Goal: Complete application form: Complete application form

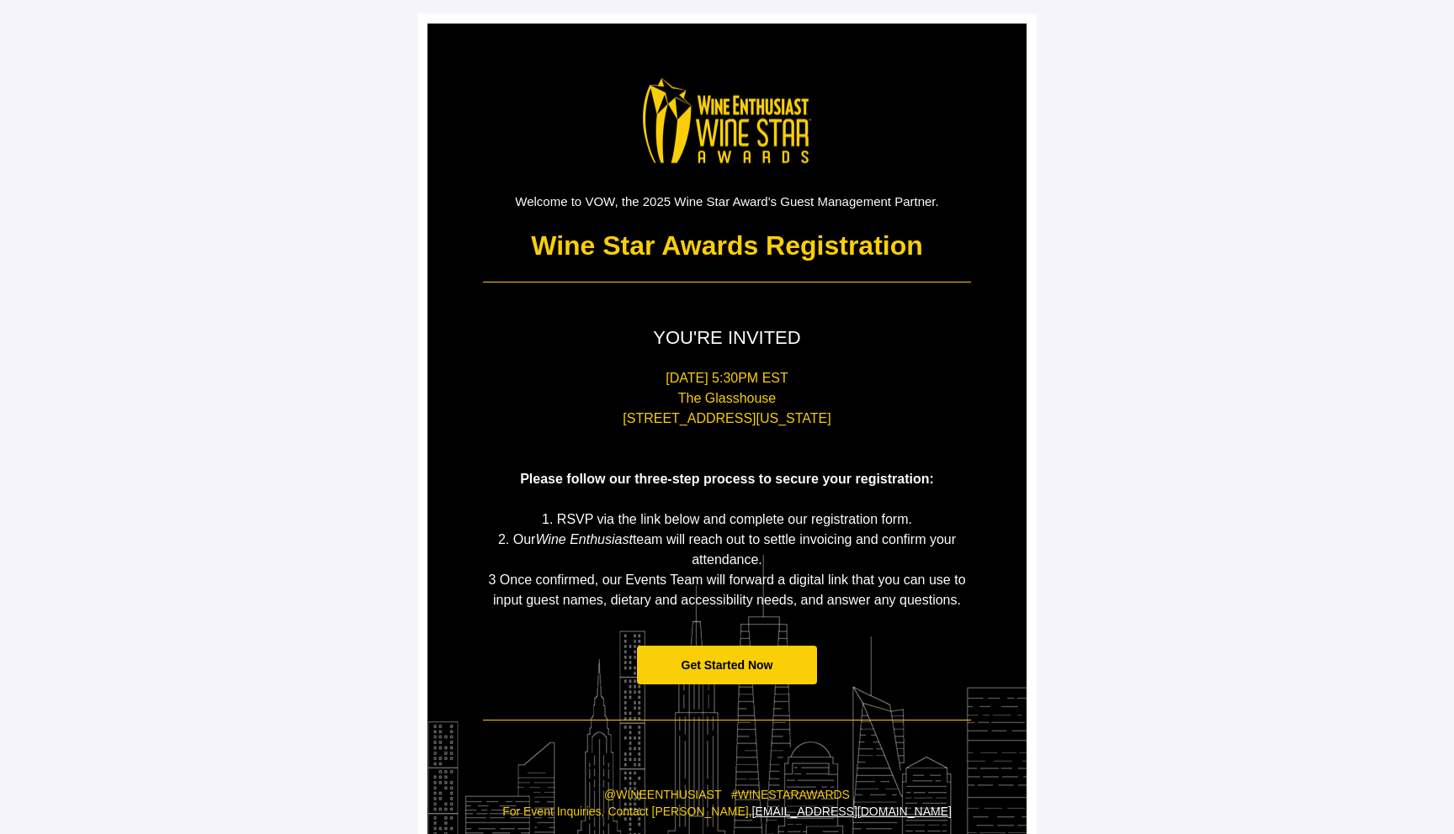
click at [775, 669] on span "Get Started Now" at bounding box center [727, 666] width 181 height 40
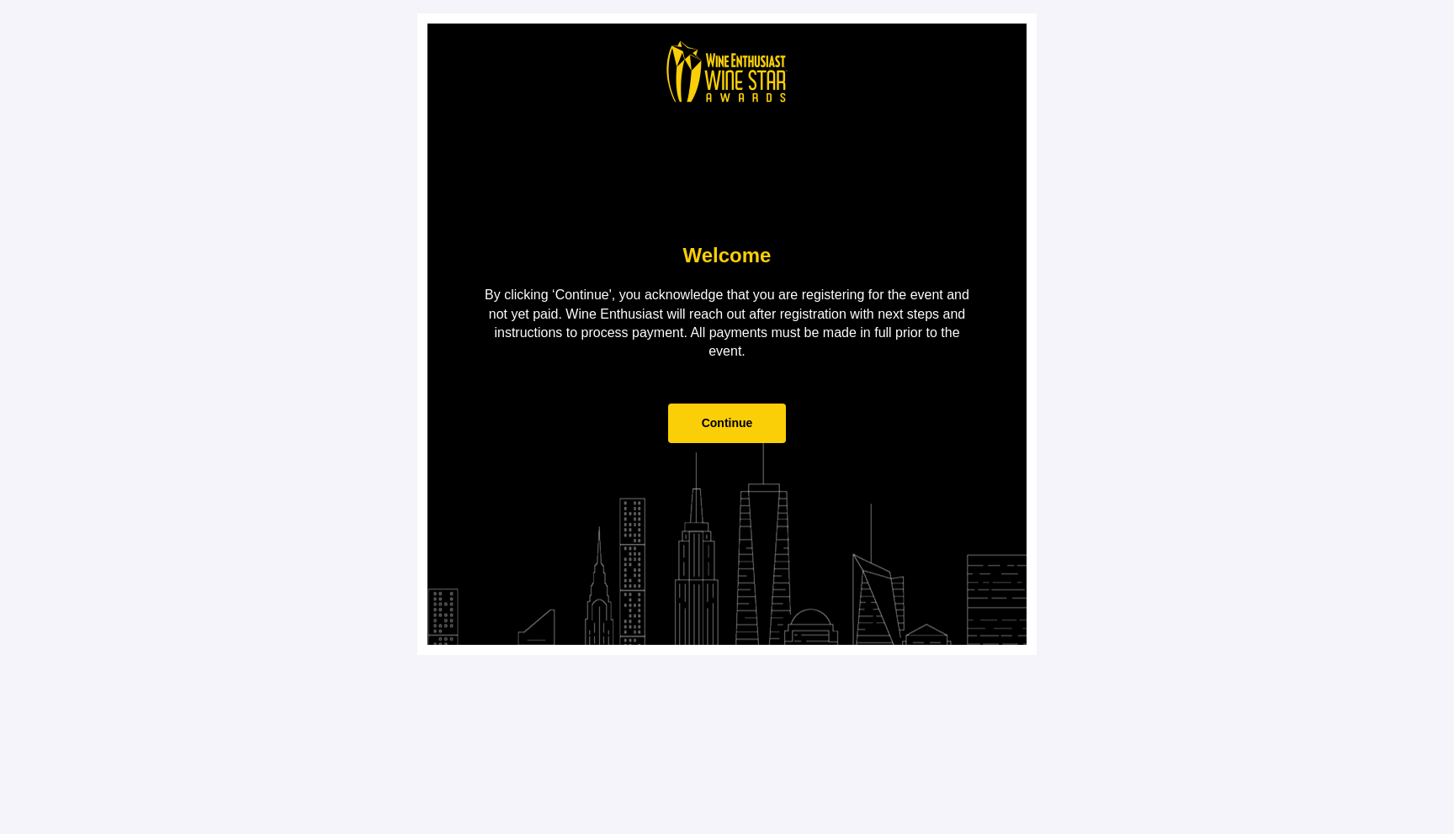
click at [749, 411] on span "Continue" at bounding box center [727, 424] width 119 height 40
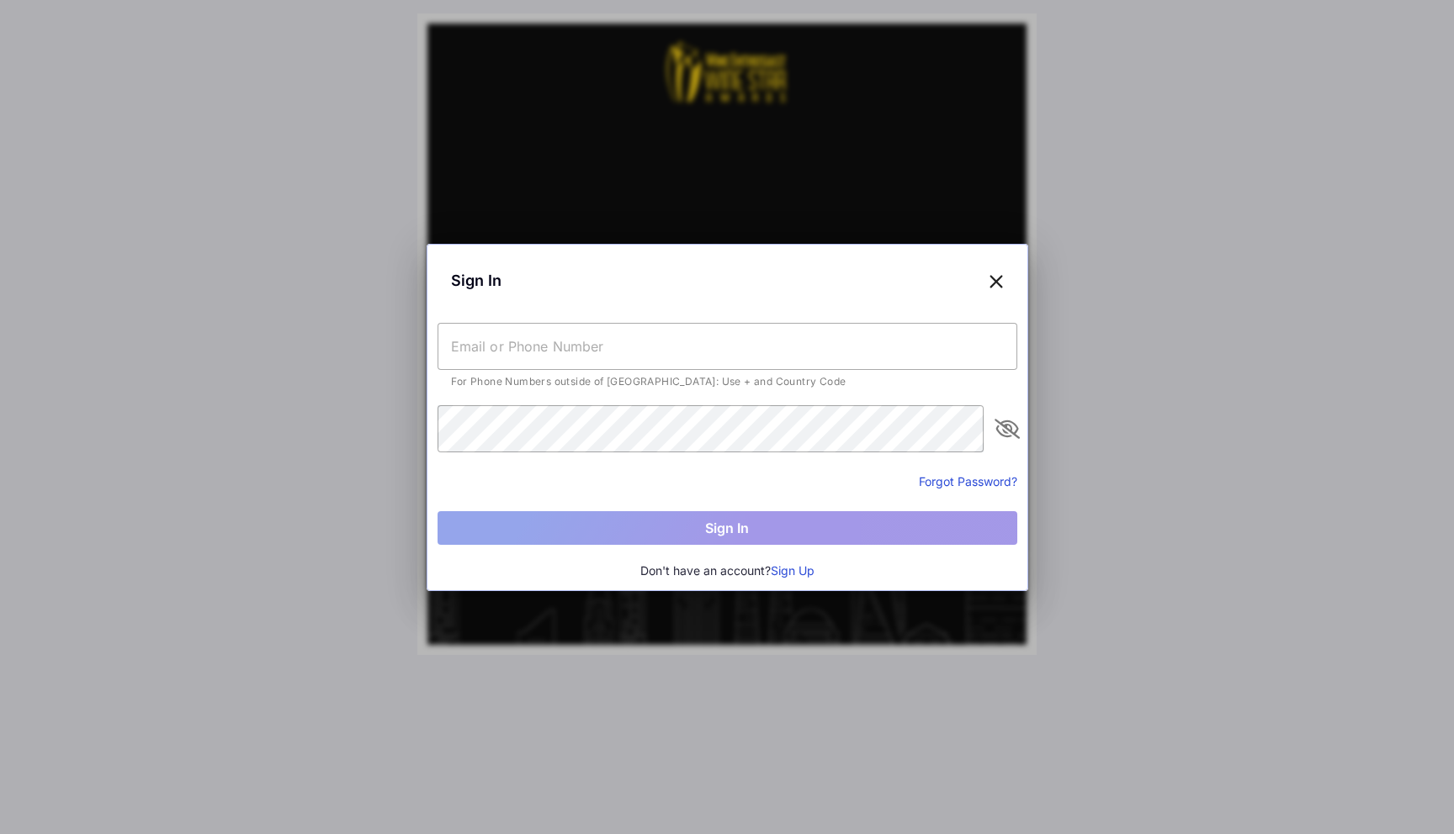
click at [799, 569] on button "Sign Up" at bounding box center [793, 571] width 44 height 19
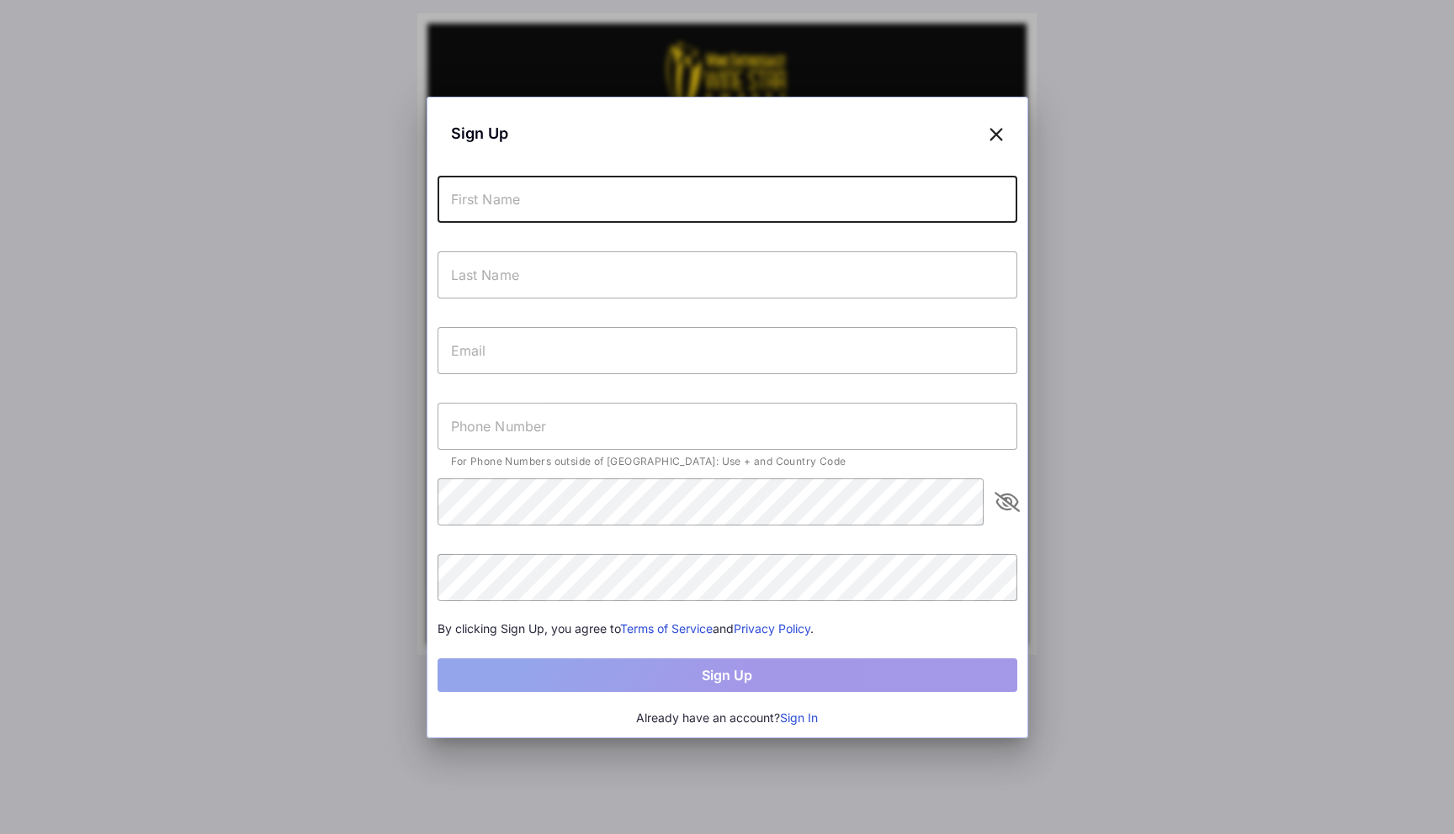
click at [614, 209] on input "text" at bounding box center [727, 199] width 580 height 47
type input "Test"
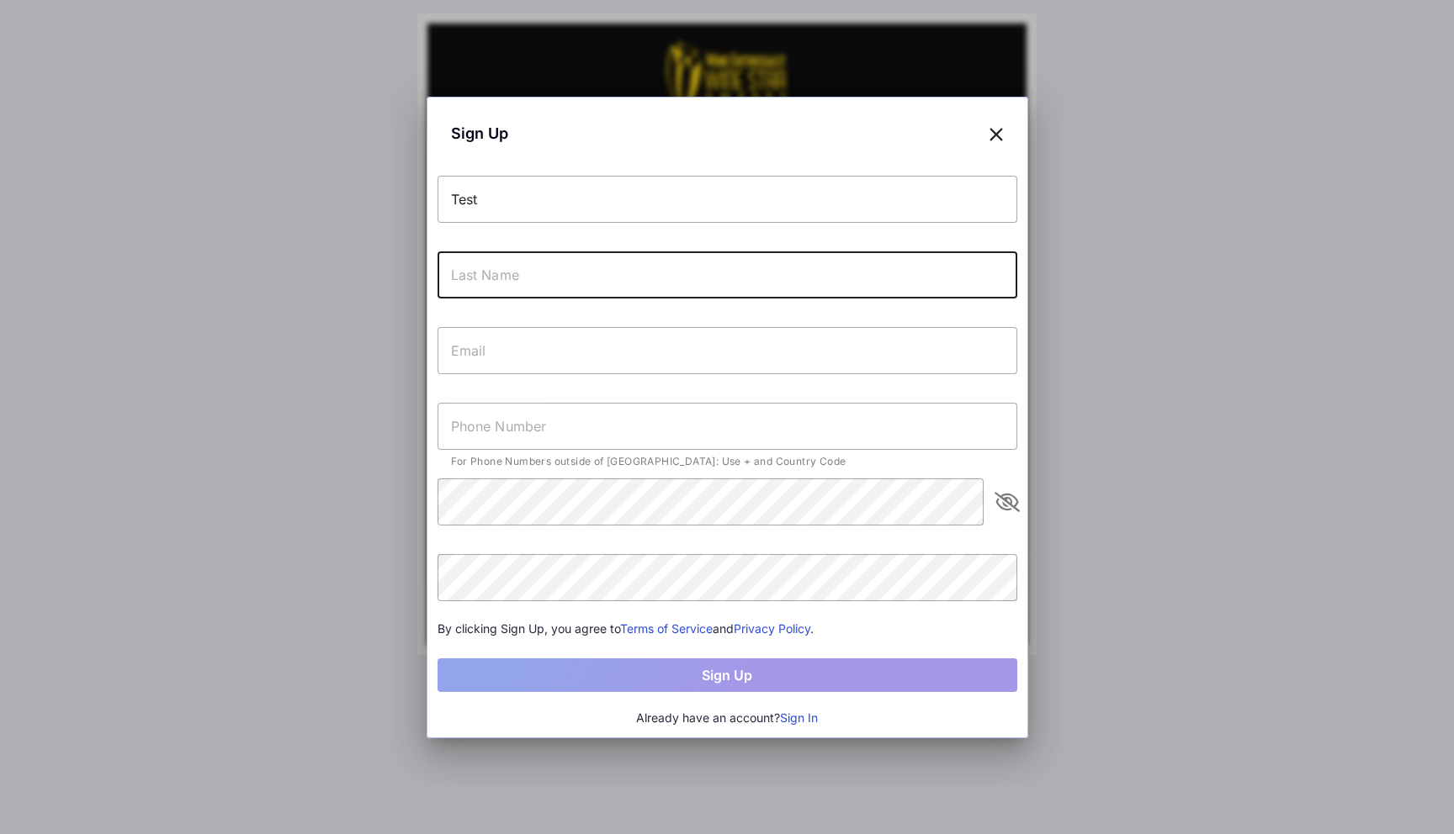
click at [585, 280] on input "text" at bounding box center [727, 275] width 580 height 47
type input "Vow"
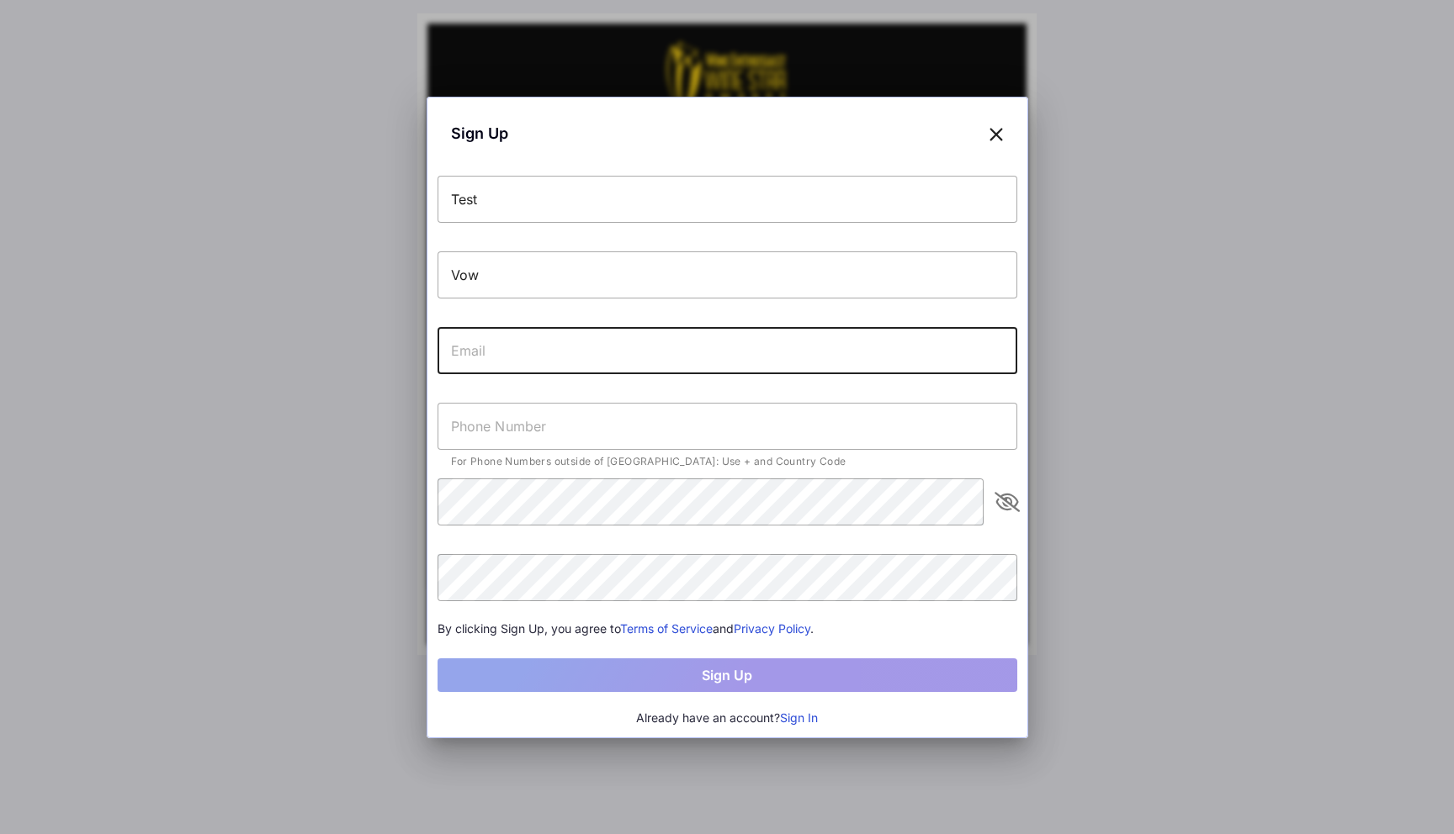
click at [591, 357] on input "text" at bounding box center [727, 350] width 580 height 47
click at [474, 347] on input "[EMAIL_ADDRESS][DOMAIN_NAME]" at bounding box center [727, 350] width 580 height 47
type input "[EMAIL_ADDRESS][DOMAIN_NAME]"
click at [516, 416] on input "text" at bounding box center [727, 426] width 580 height 47
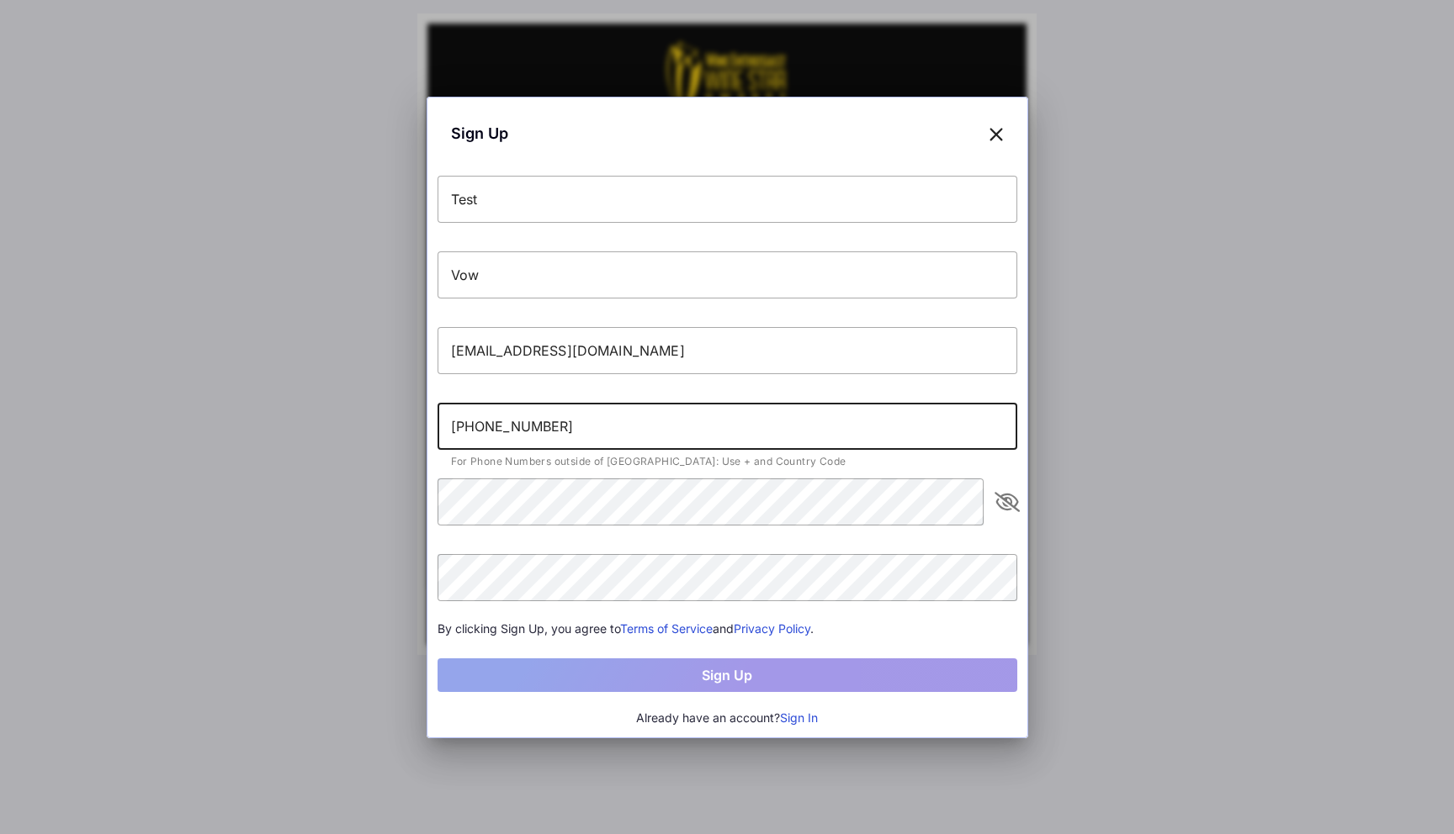
type input "[PHONE_NUMBER]"
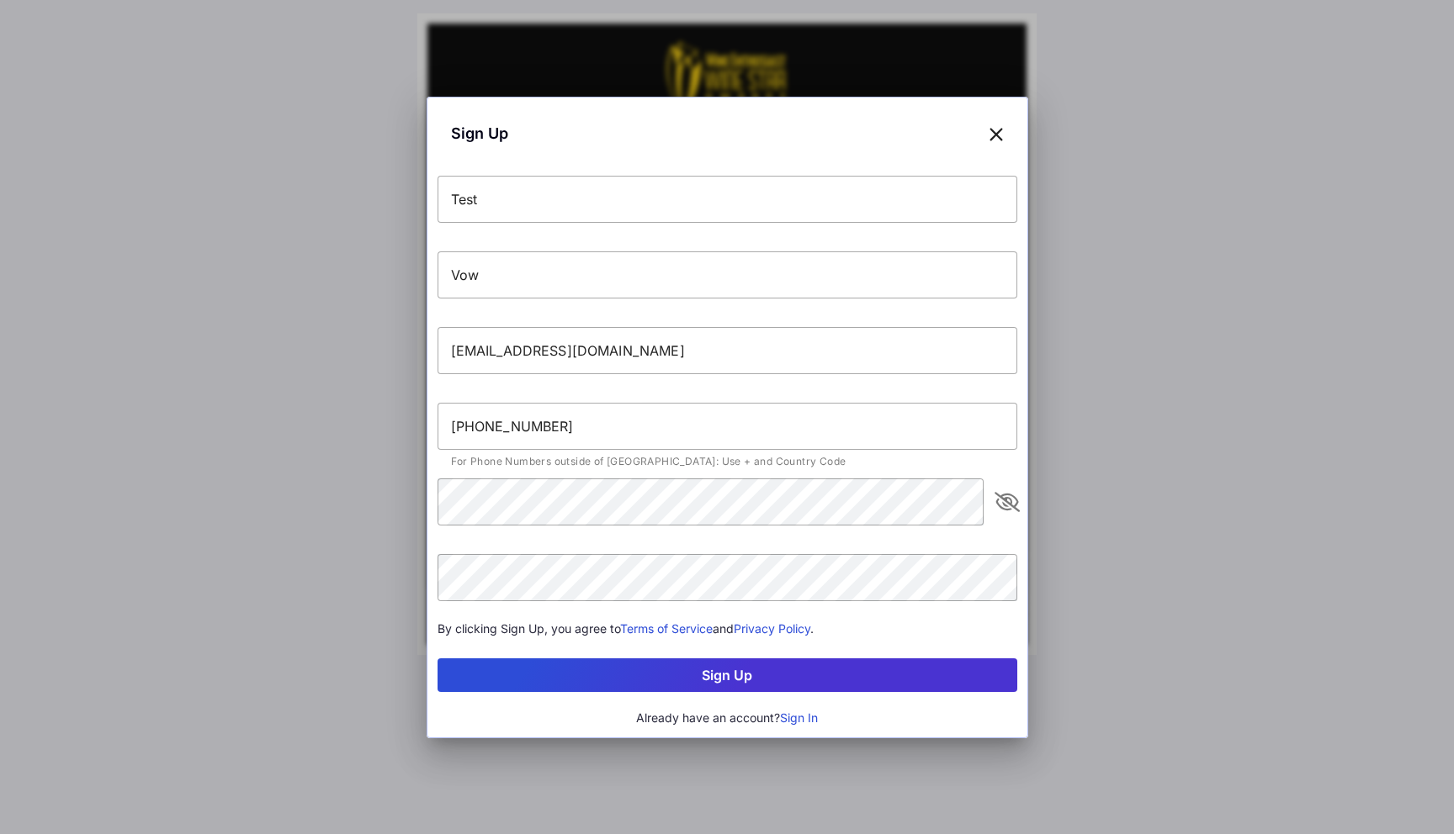
click at [723, 682] on button "Sign Up" at bounding box center [727, 676] width 580 height 34
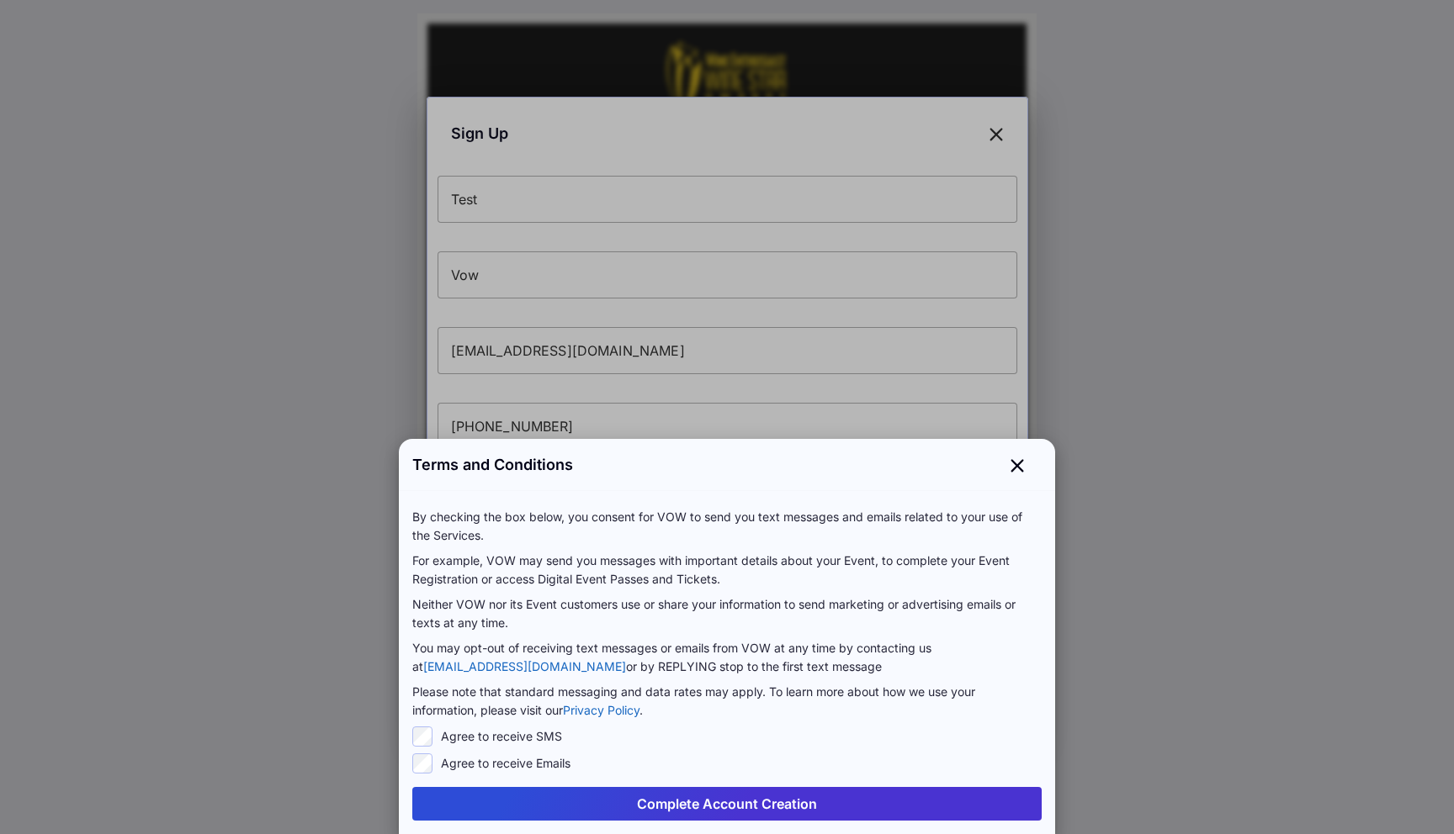
click at [748, 803] on button "Complete Account Creation" at bounding box center [726, 804] width 629 height 34
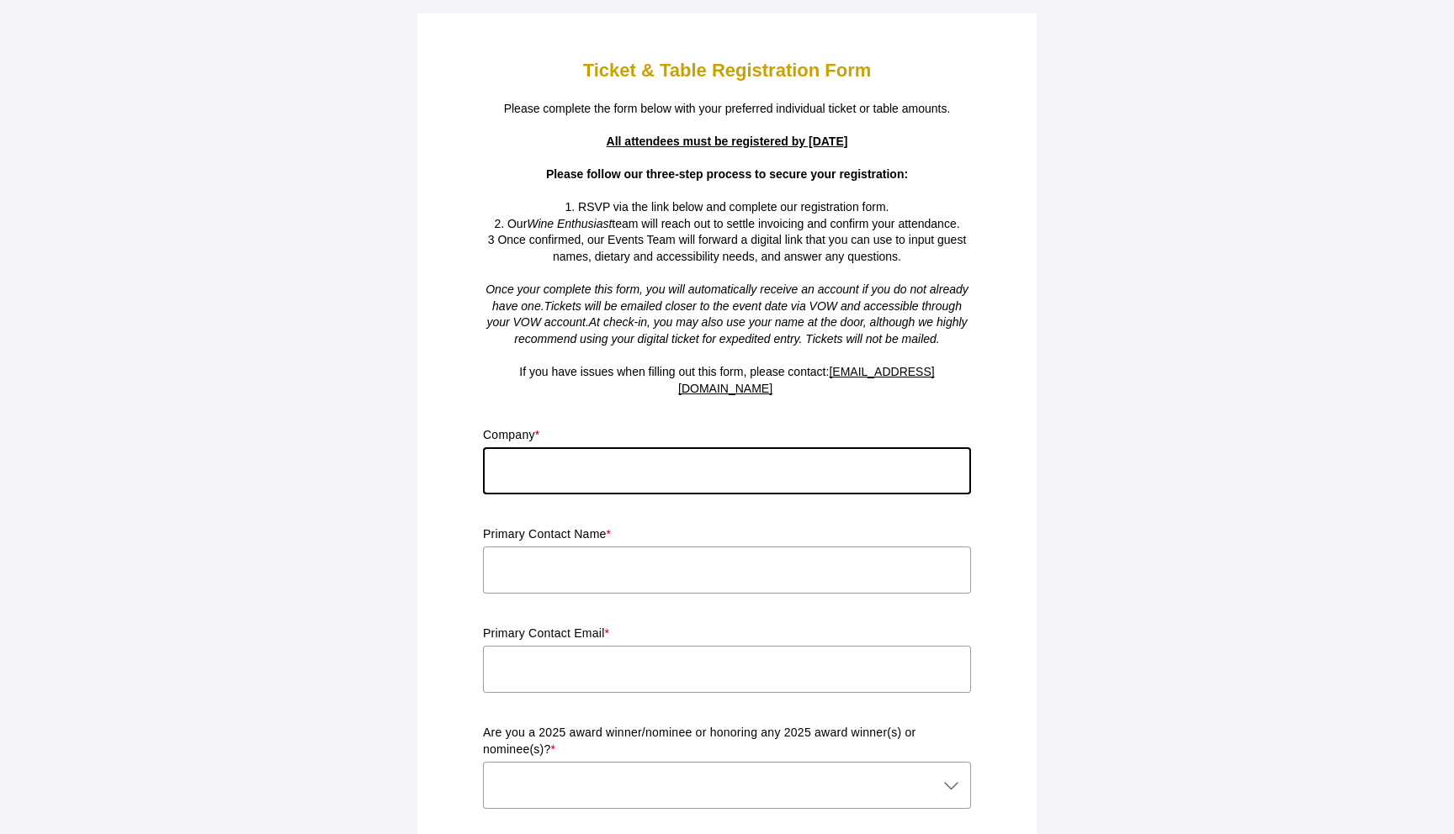
click at [638, 468] on input "text" at bounding box center [727, 471] width 488 height 47
type input "d"
click at [614, 547] on input "text" at bounding box center [727, 570] width 488 height 47
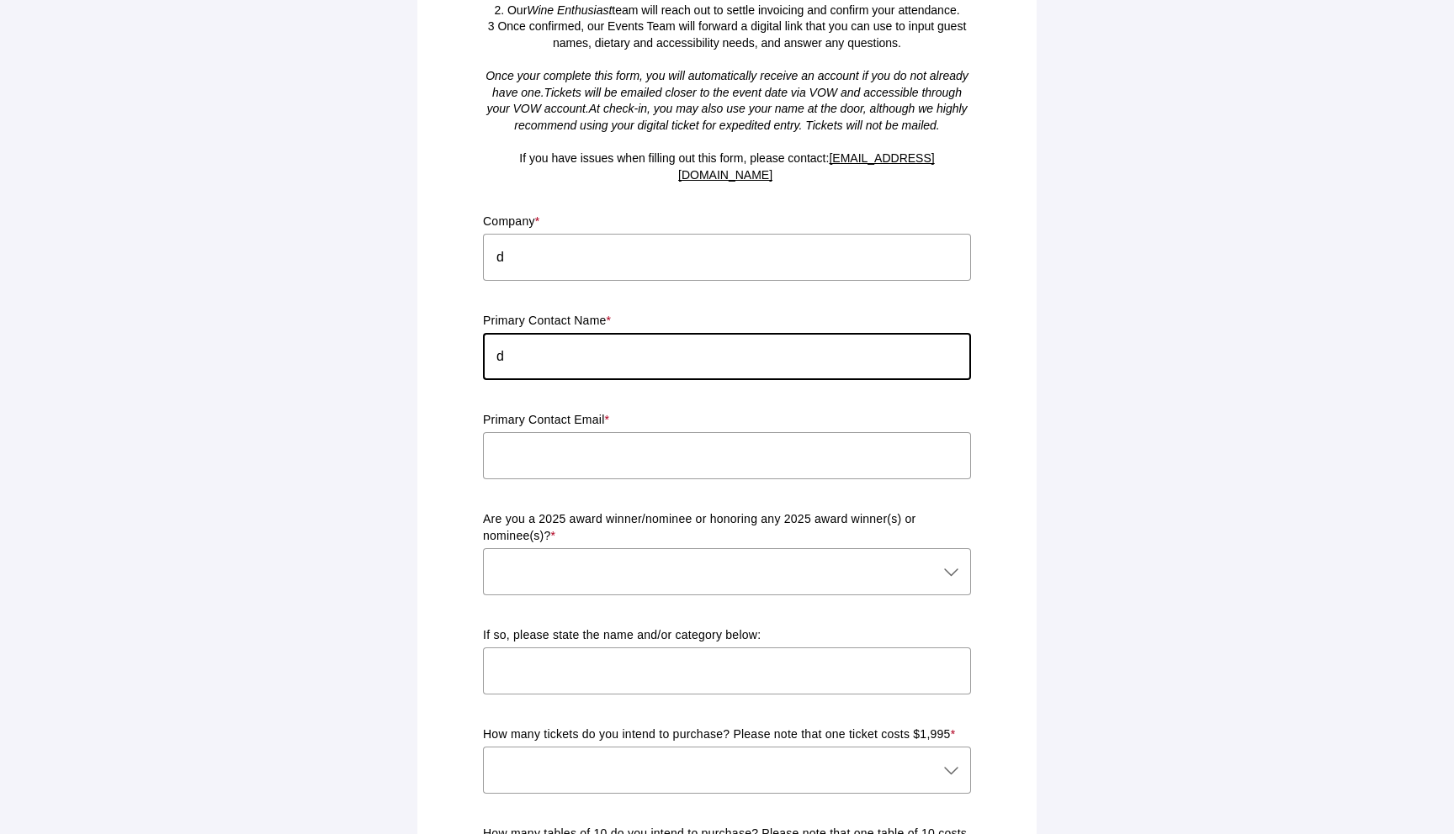
scroll to position [238, 0]
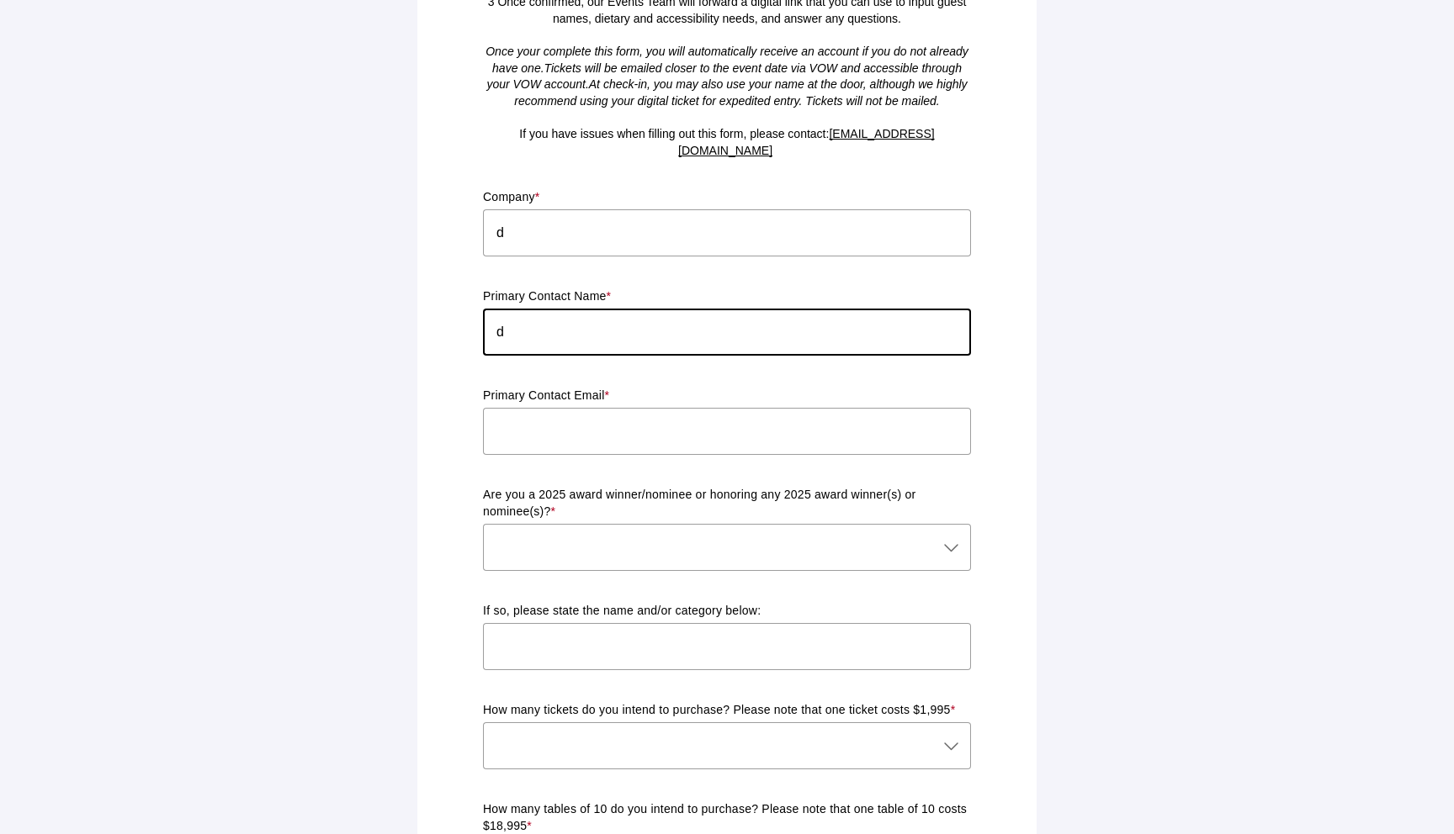
type input "d"
click at [580, 408] on input "text" at bounding box center [727, 431] width 488 height 47
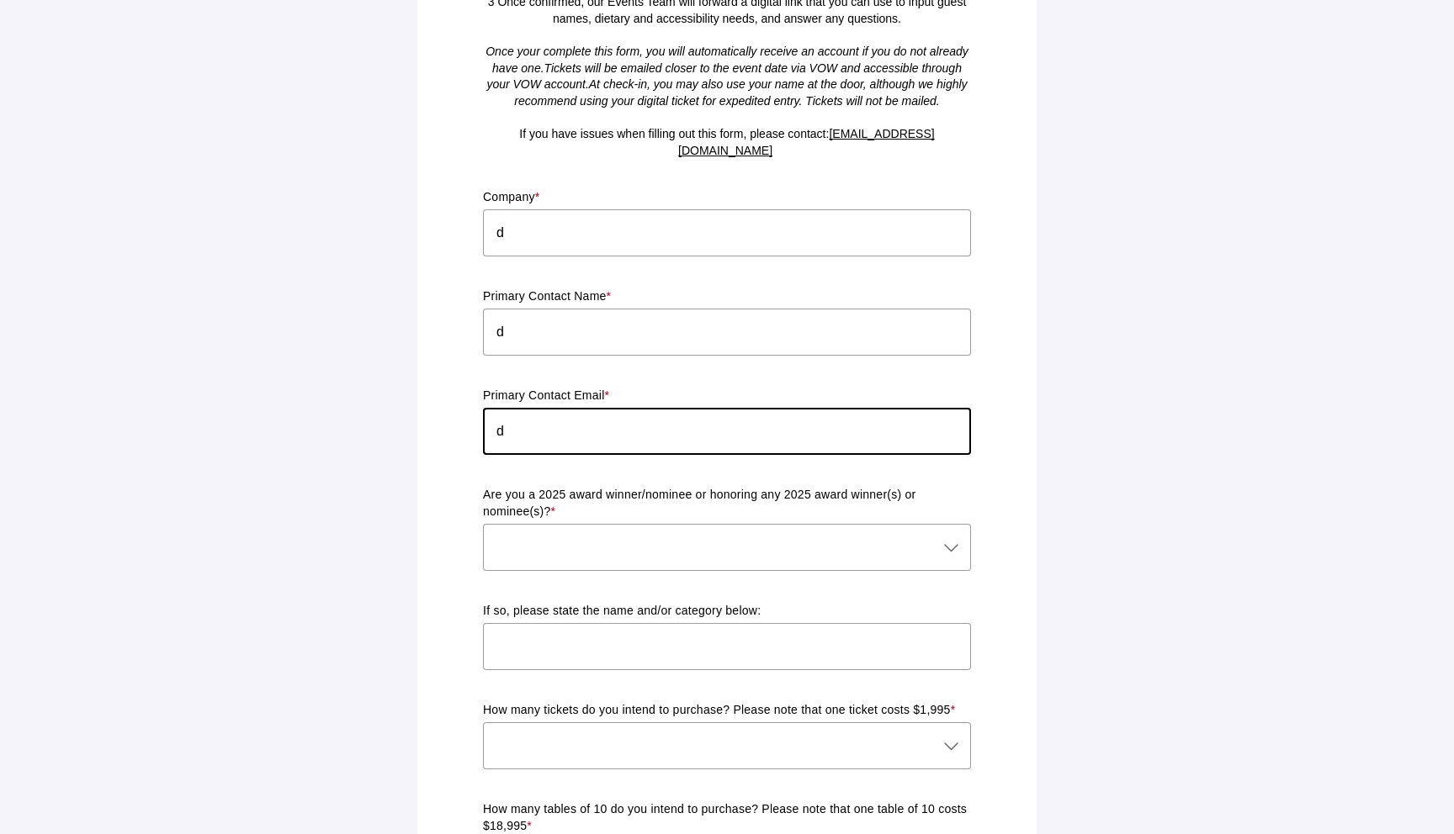
type input "d"
click at [564, 537] on div at bounding box center [710, 547] width 454 height 47
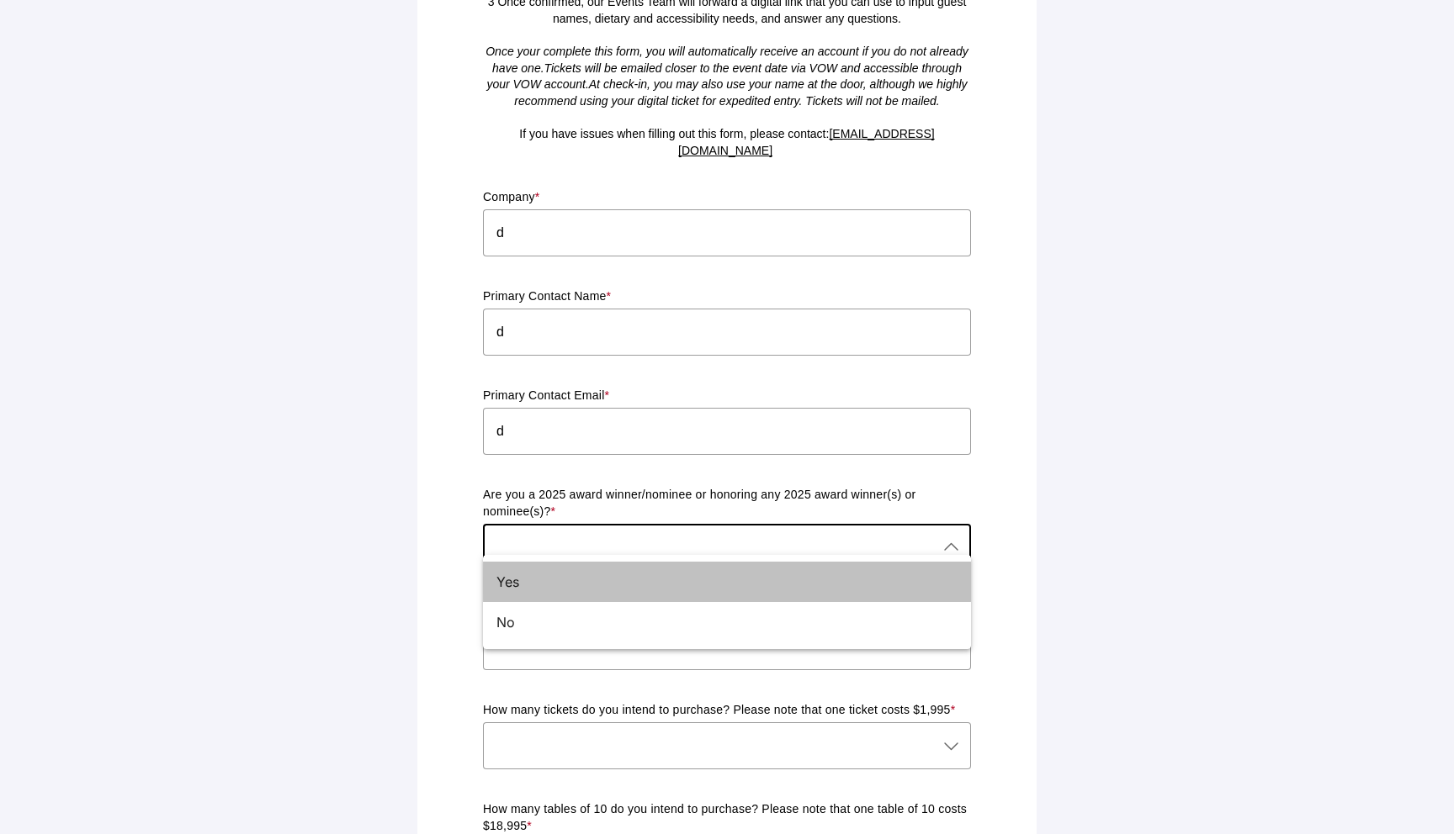
click at [542, 598] on div "Yes" at bounding box center [727, 582] width 488 height 40
type input "Yes"
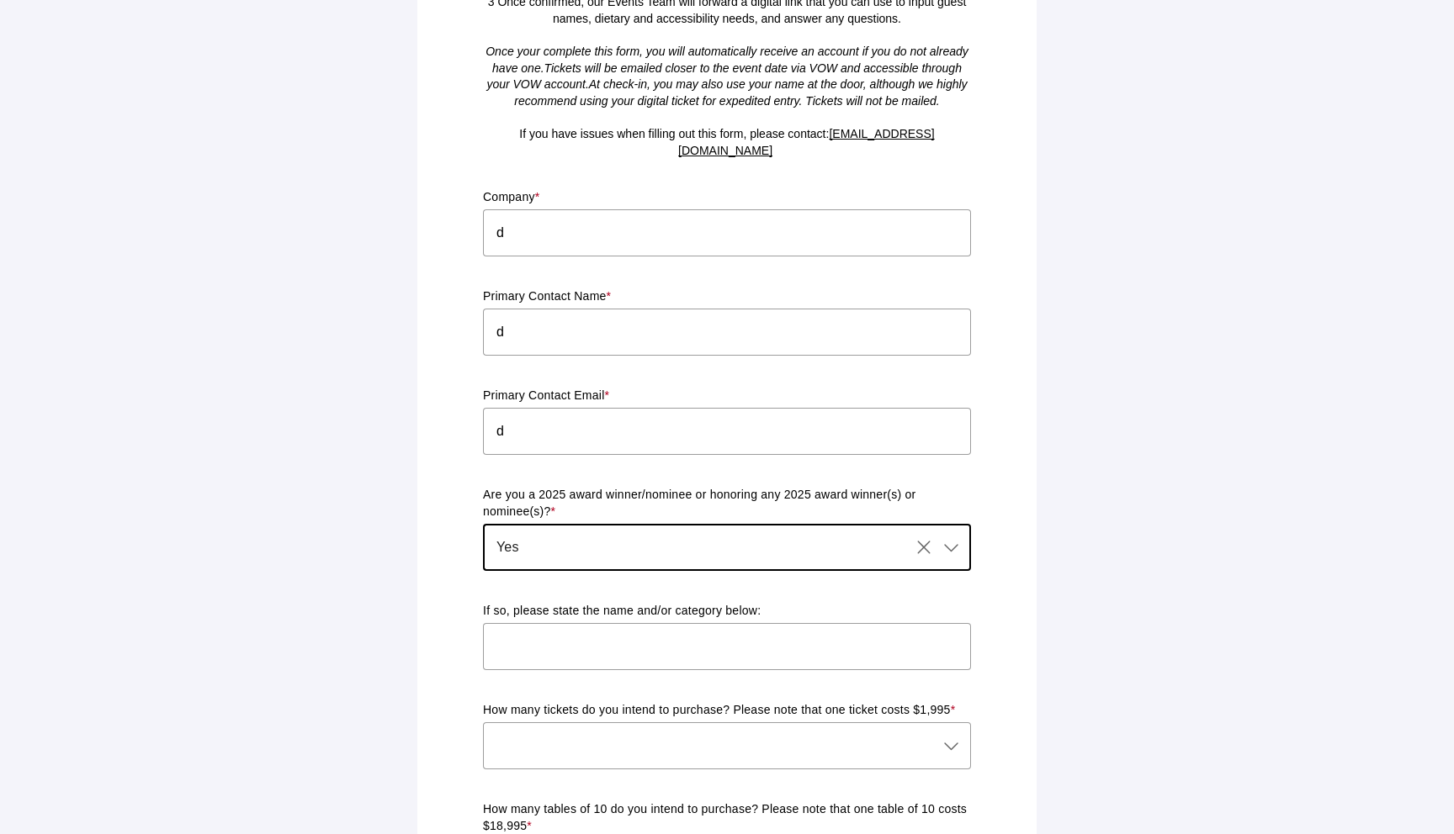
click at [540, 633] on input "text" at bounding box center [727, 646] width 488 height 47
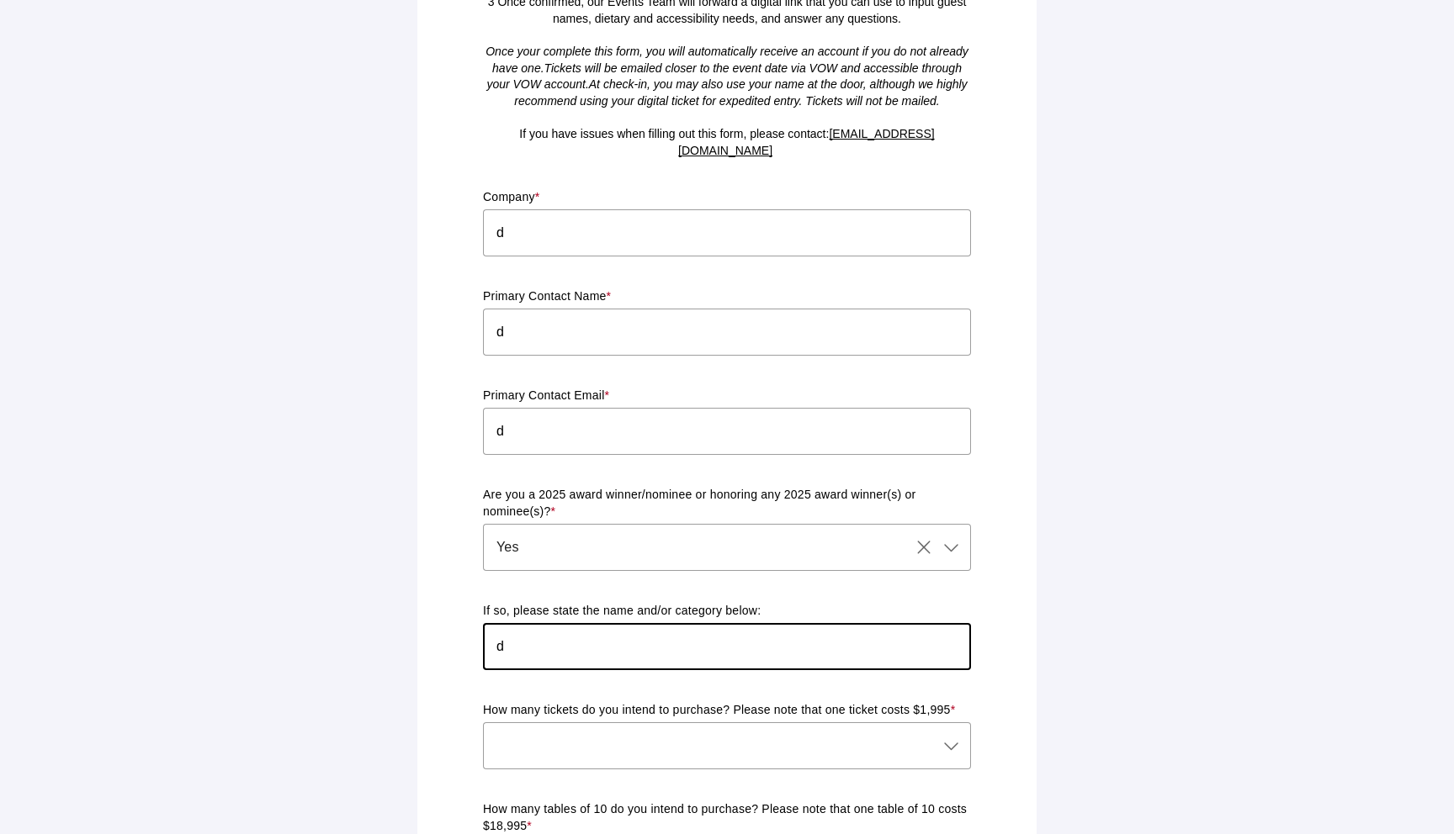
type input "d"
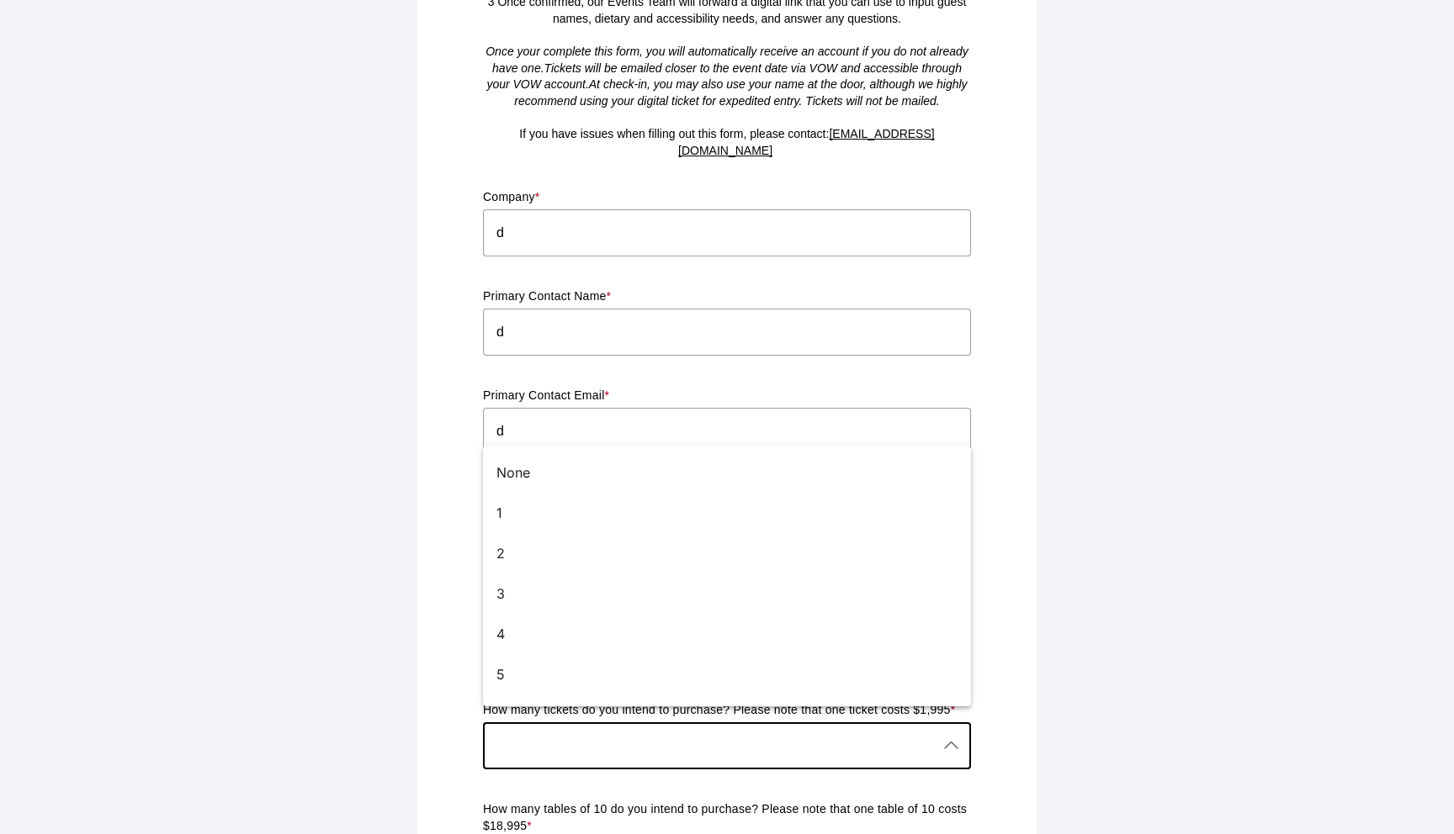
click at [534, 740] on div at bounding box center [710, 746] width 454 height 47
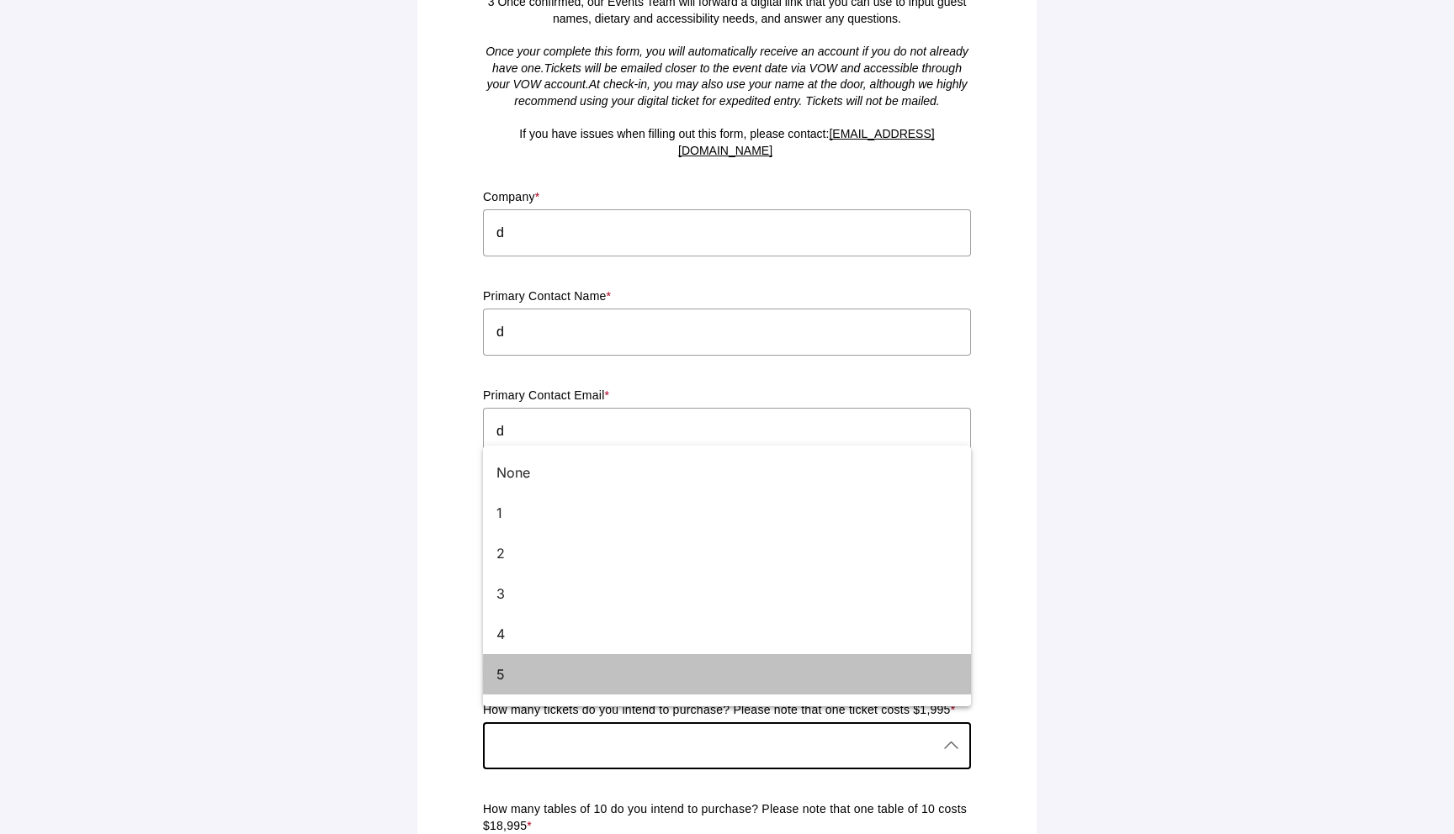
click at [515, 683] on div "5" at bounding box center [720, 675] width 448 height 20
type input "5"
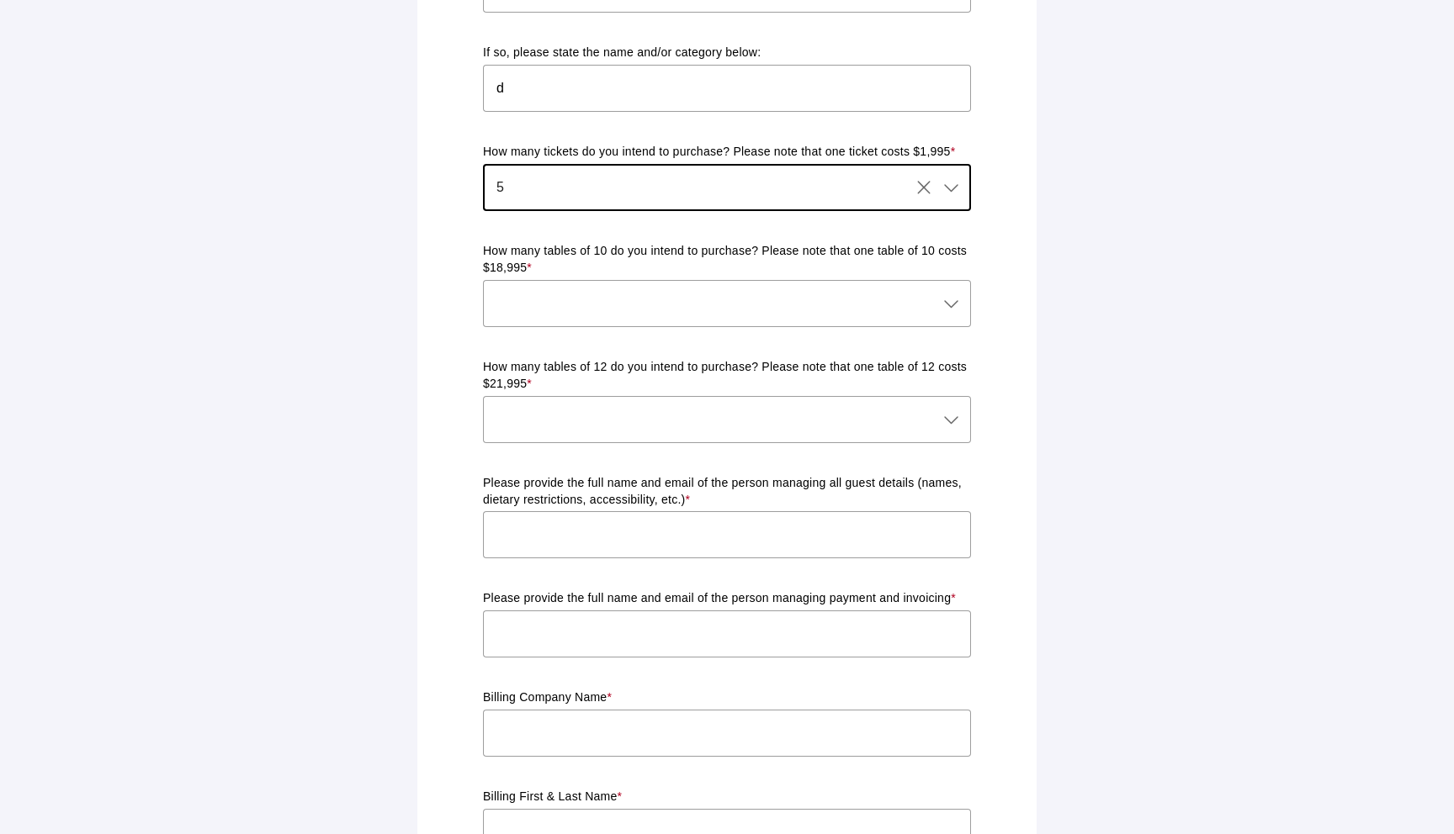
scroll to position [800, 0]
click at [613, 277] on div at bounding box center [710, 300] width 454 height 47
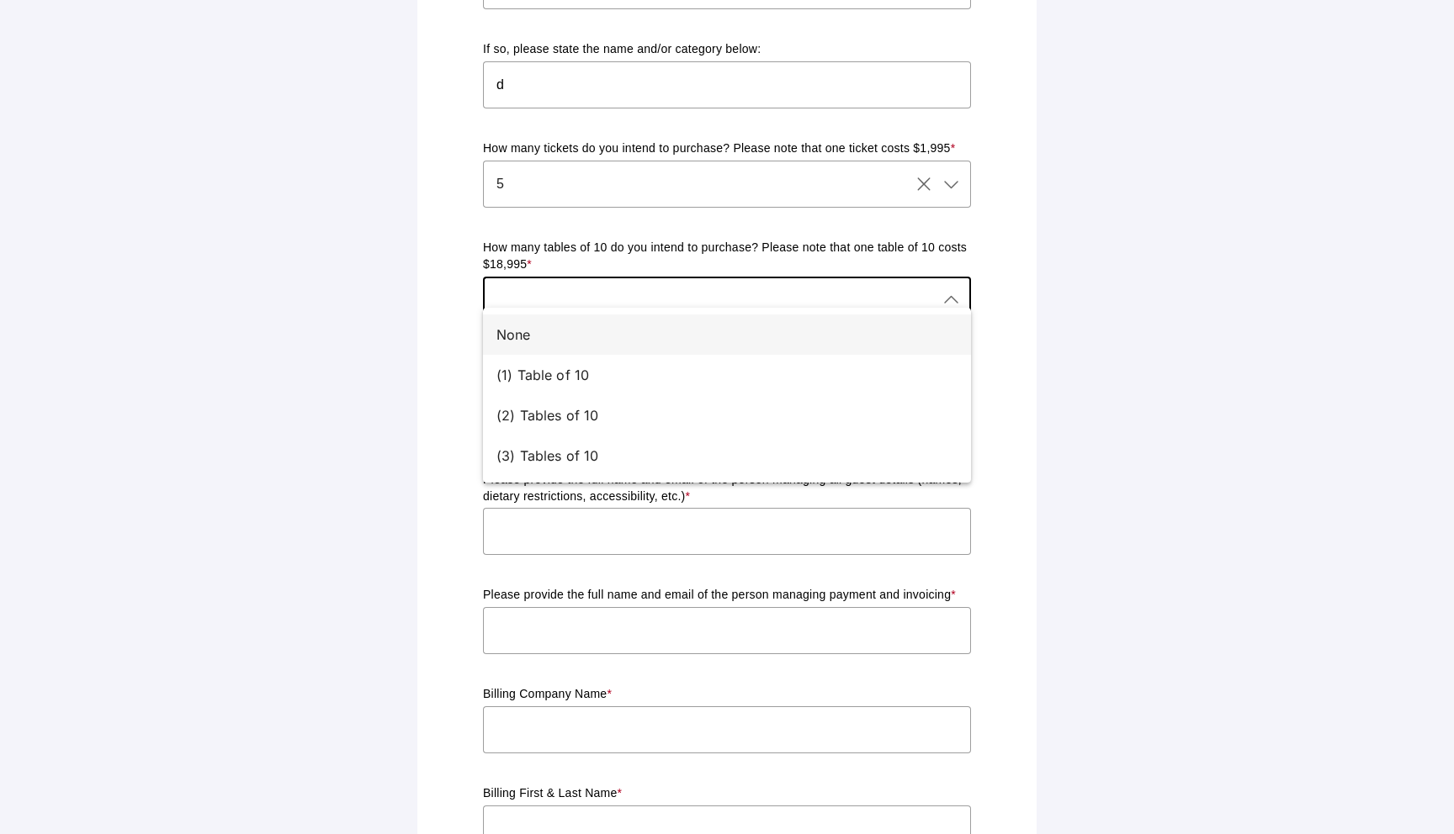
click at [584, 347] on div "None" at bounding box center [727, 335] width 488 height 40
type input "None"
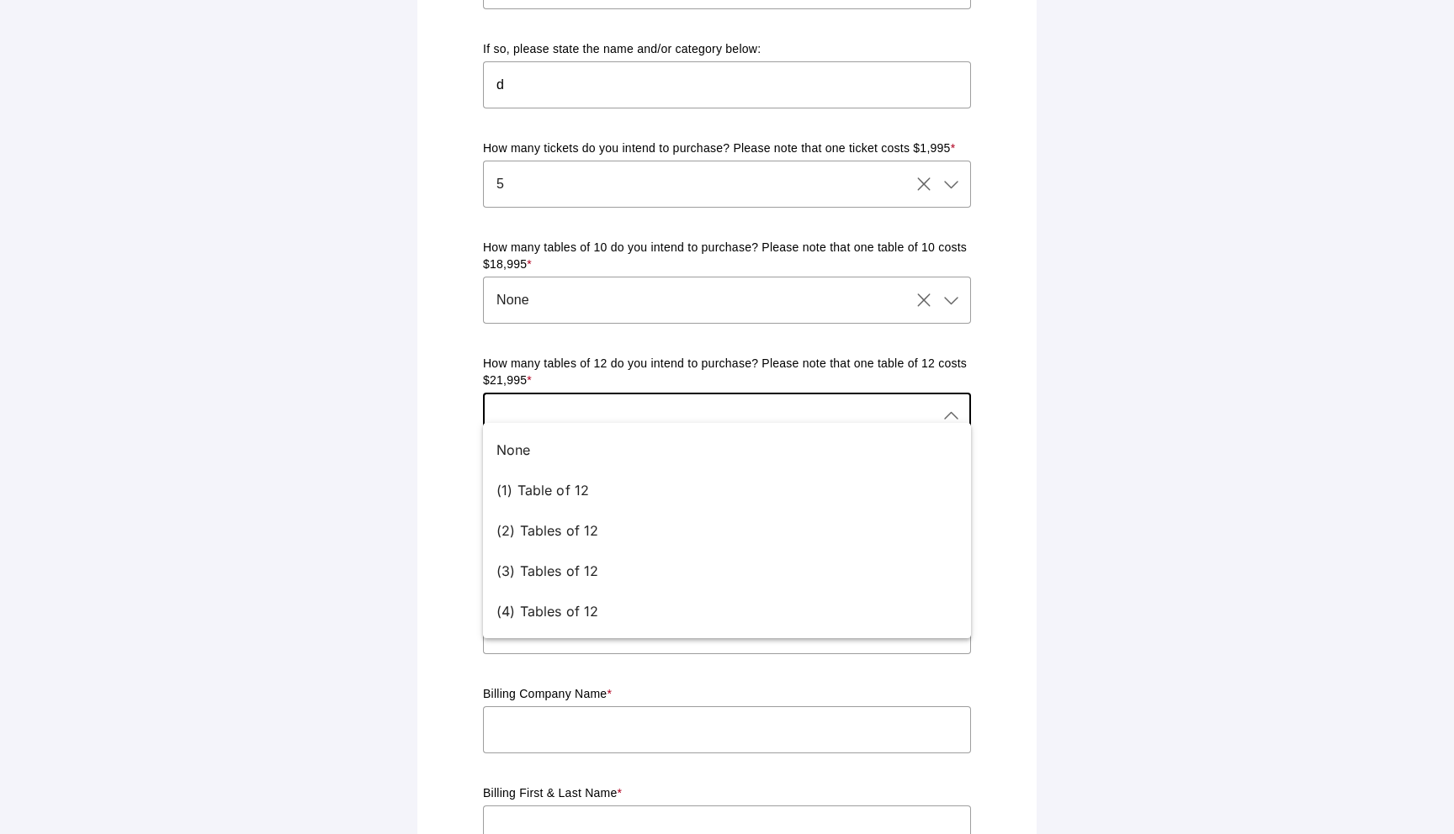
click at [579, 393] on div at bounding box center [710, 416] width 454 height 47
click at [574, 437] on div "None" at bounding box center [727, 450] width 488 height 40
type input "None"
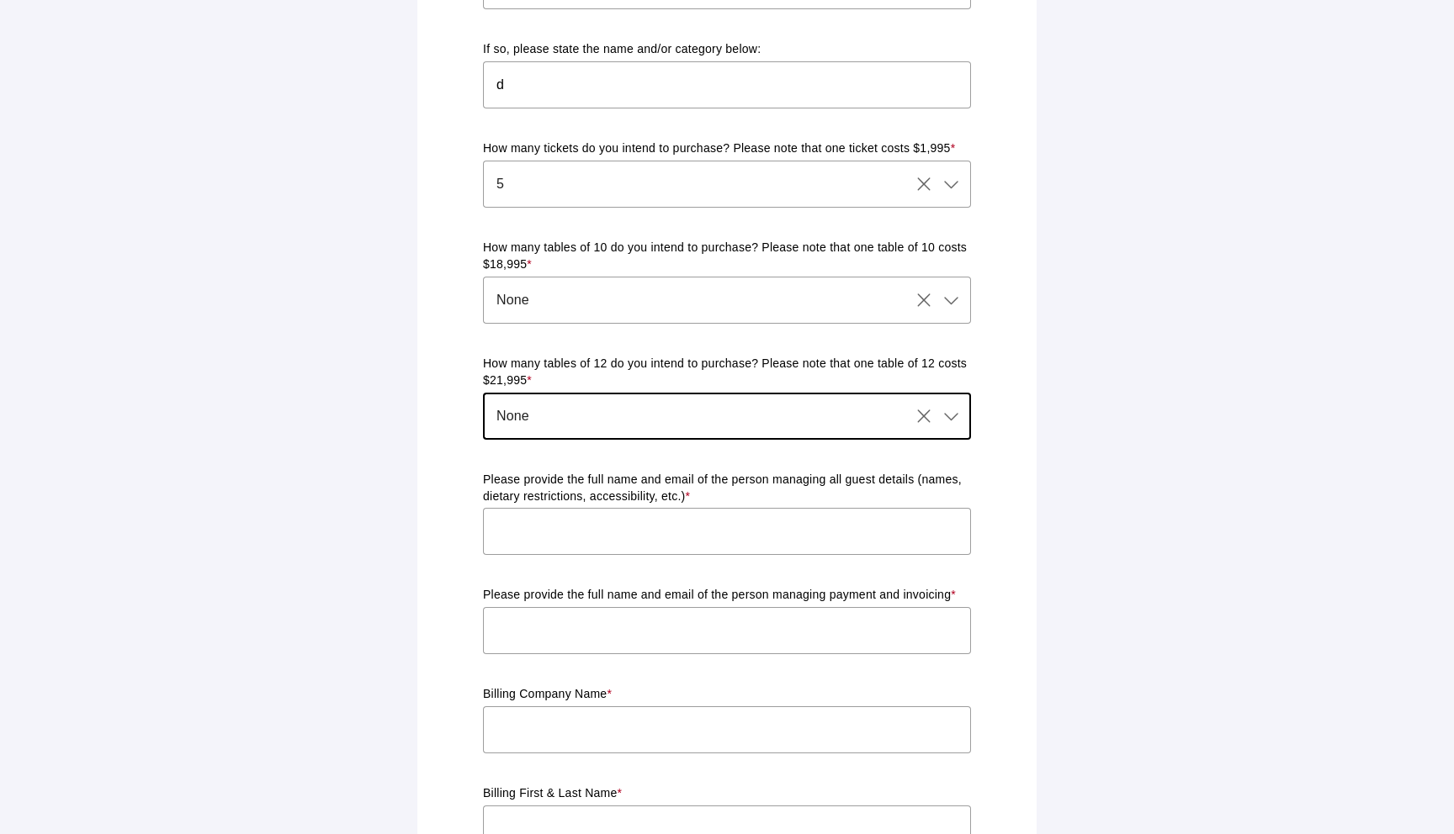
click at [564, 527] on input "text" at bounding box center [727, 531] width 488 height 47
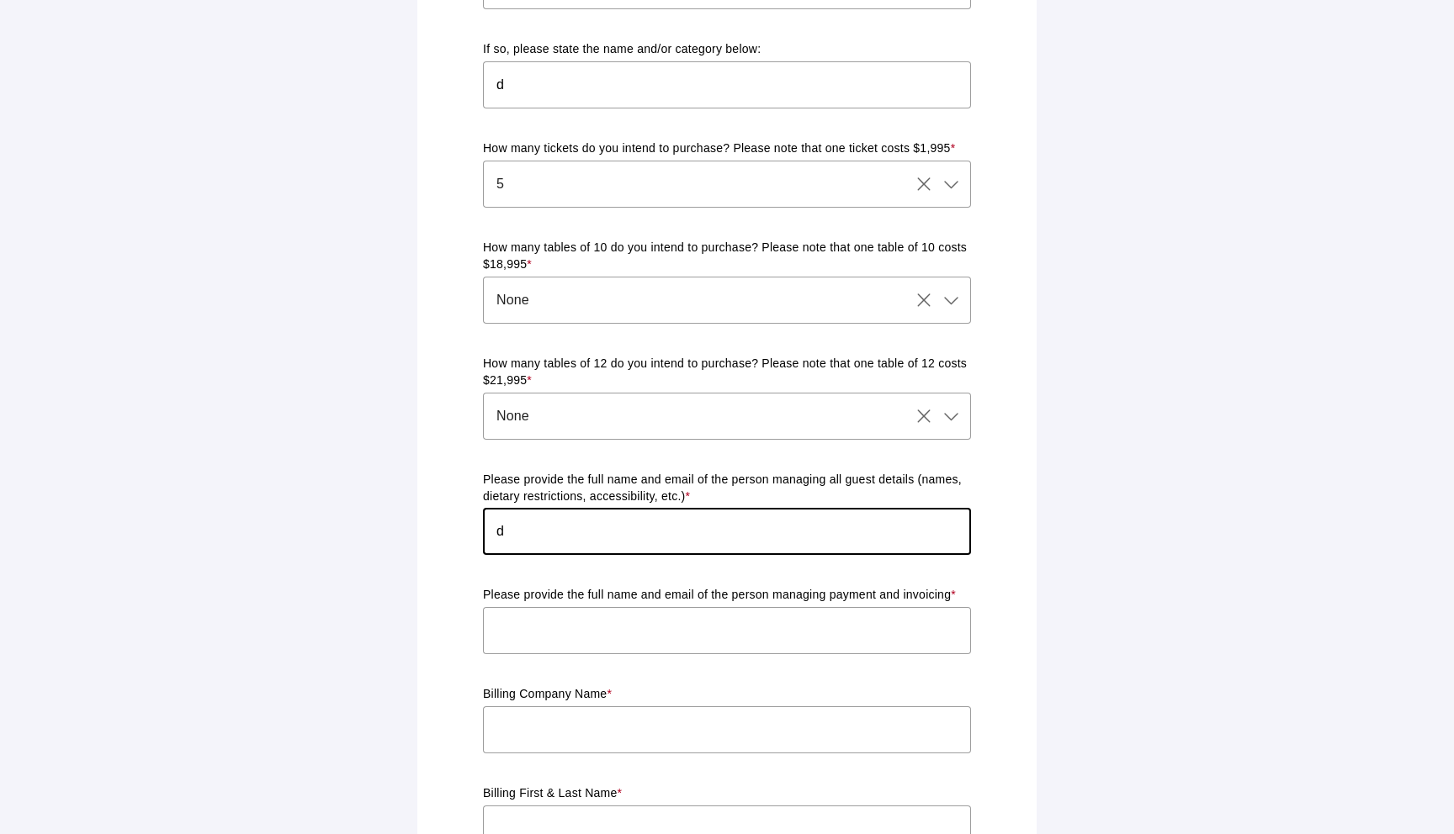
type input "d"
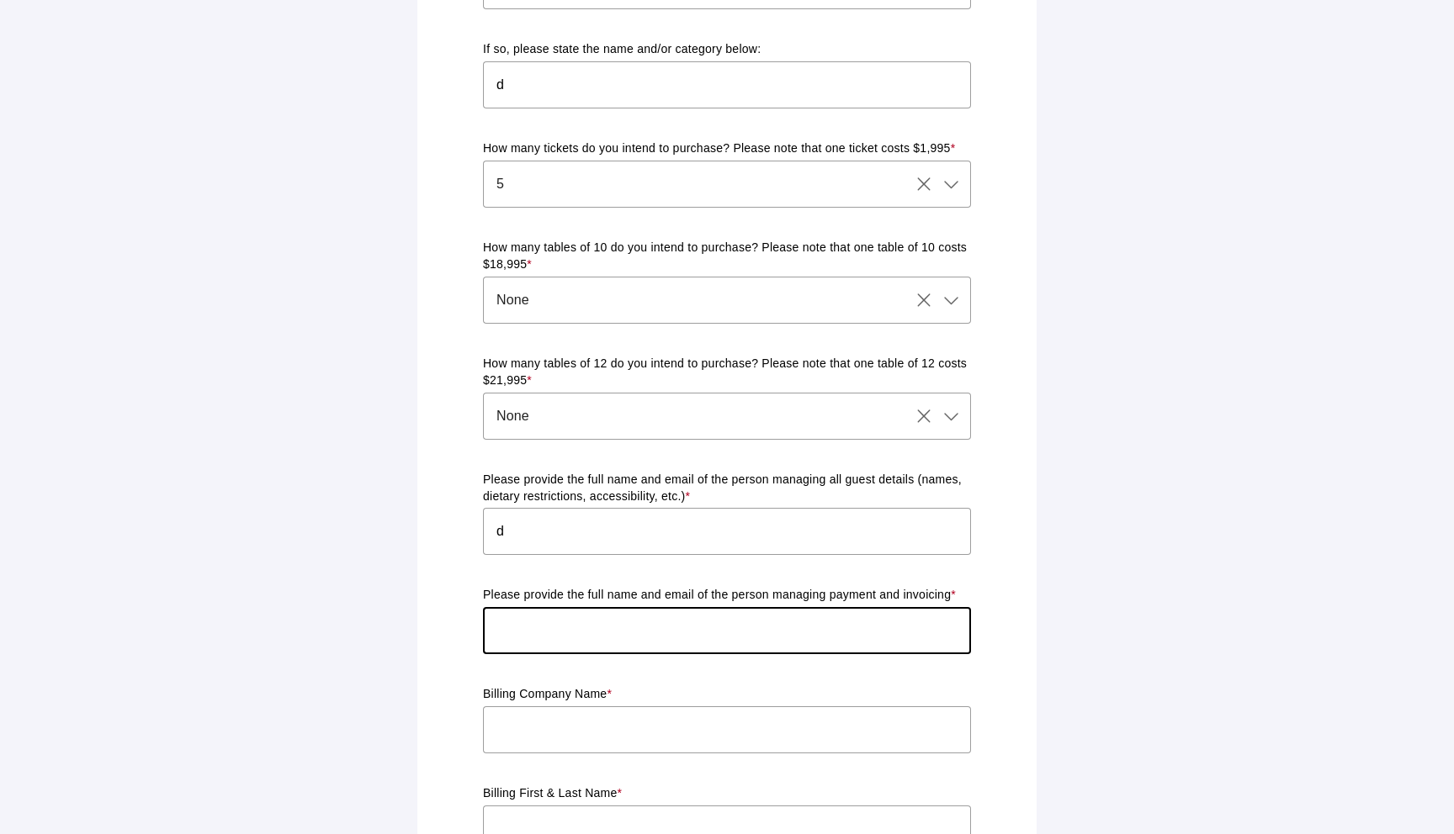
click at [549, 613] on input "text" at bounding box center [727, 630] width 488 height 47
type input "d"
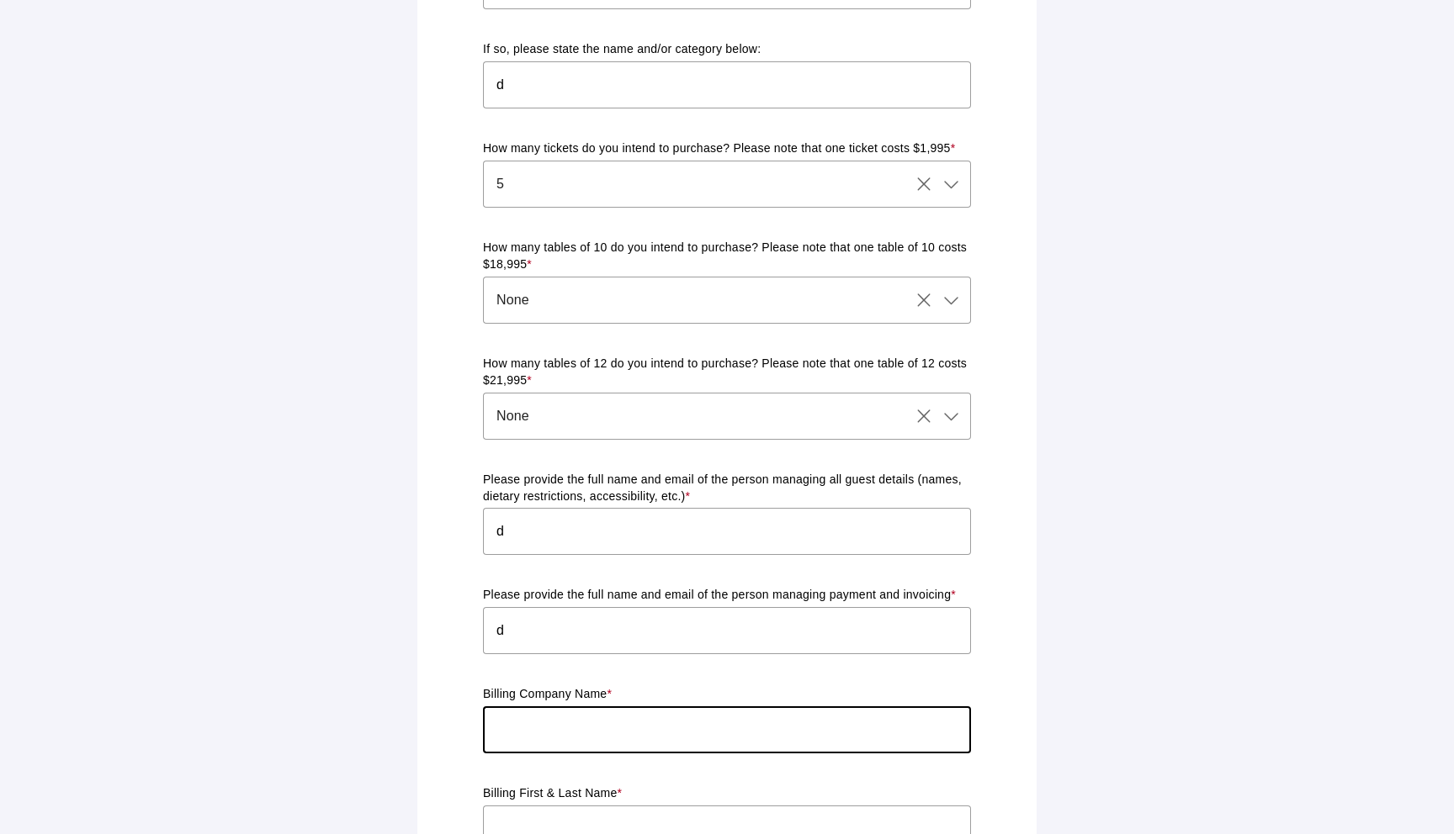
click at [550, 709] on input "text" at bounding box center [727, 730] width 488 height 47
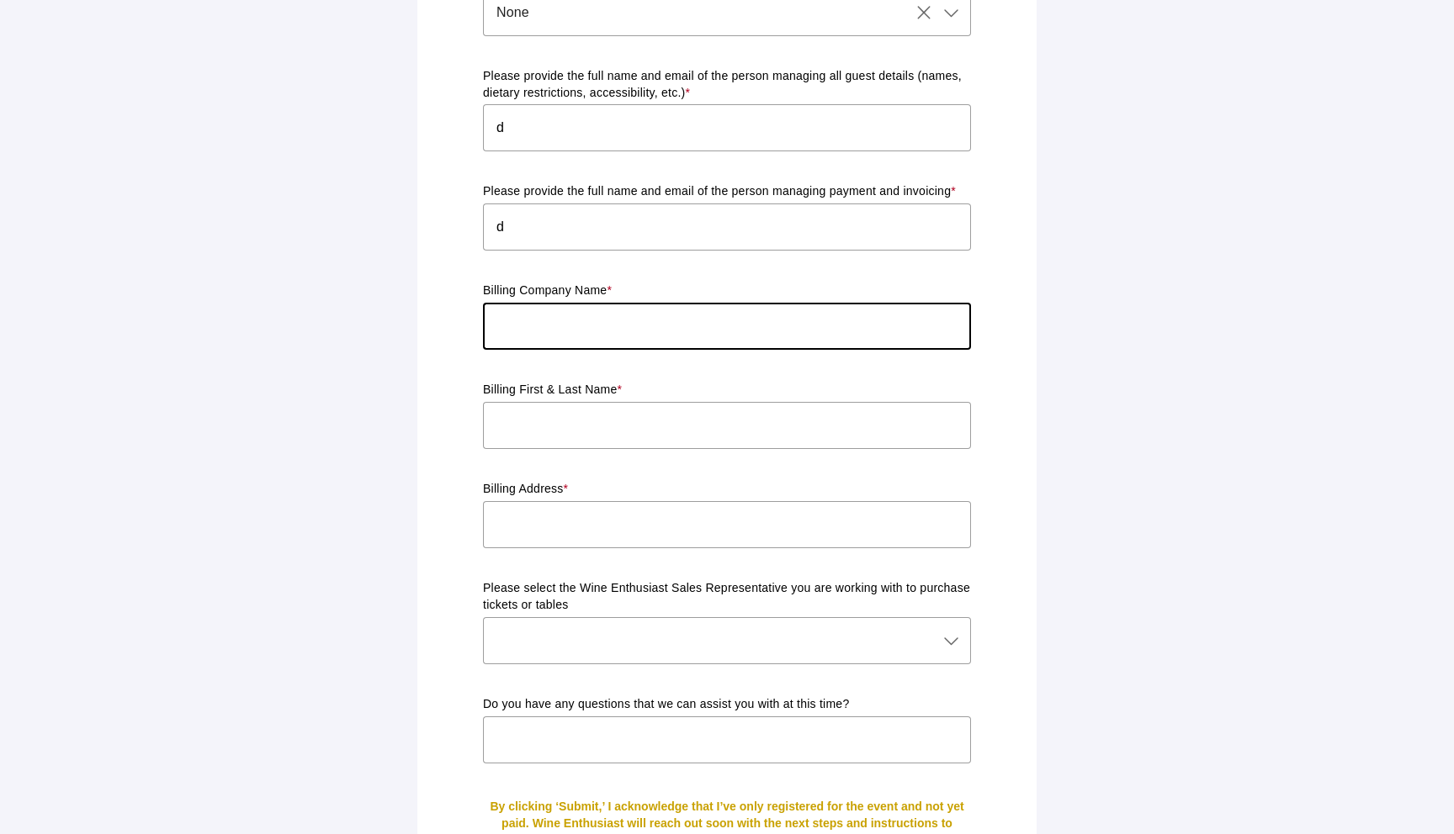
scroll to position [1248, 0]
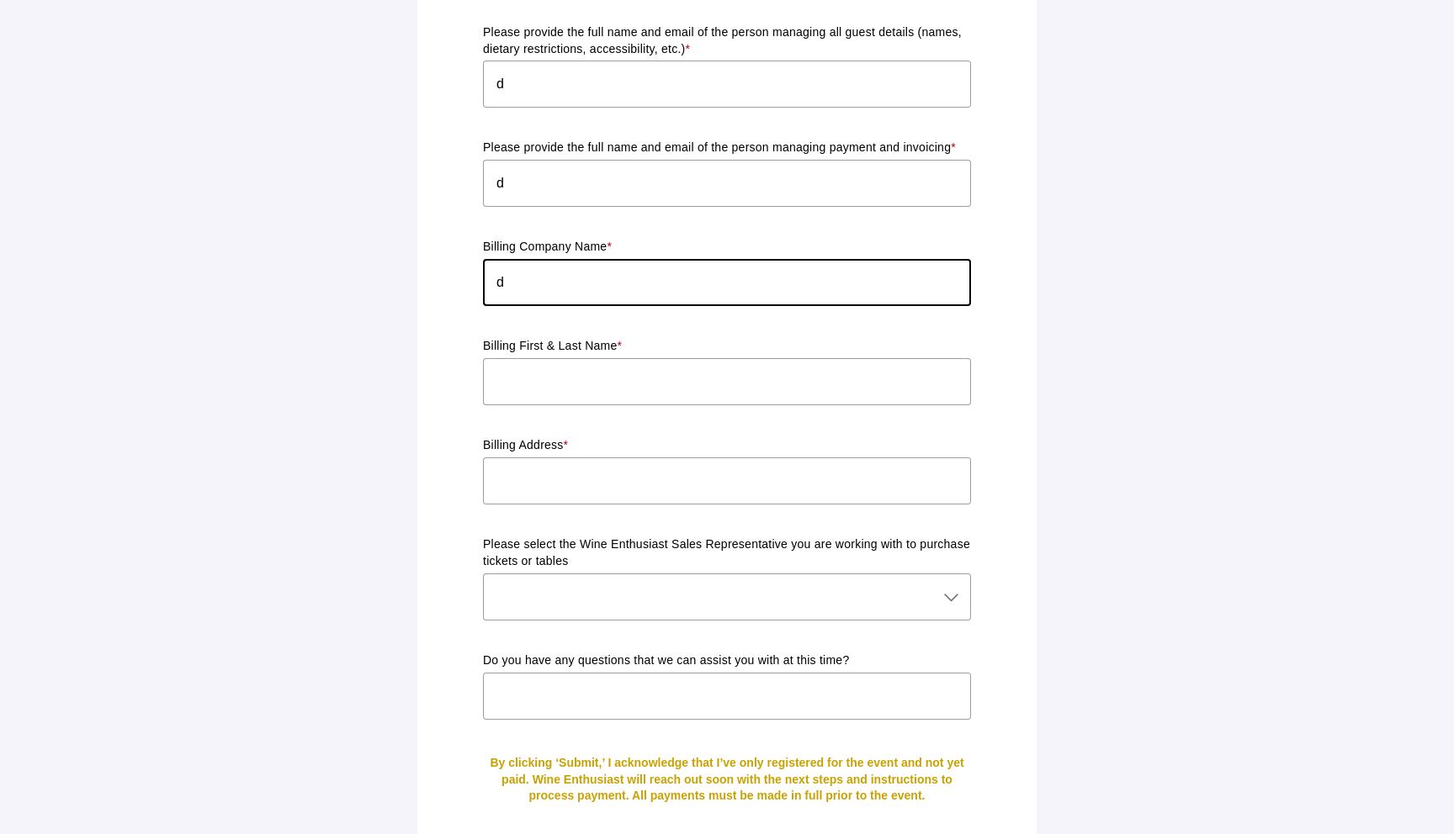
type input "d"
click at [590, 358] on input "text" at bounding box center [727, 381] width 488 height 47
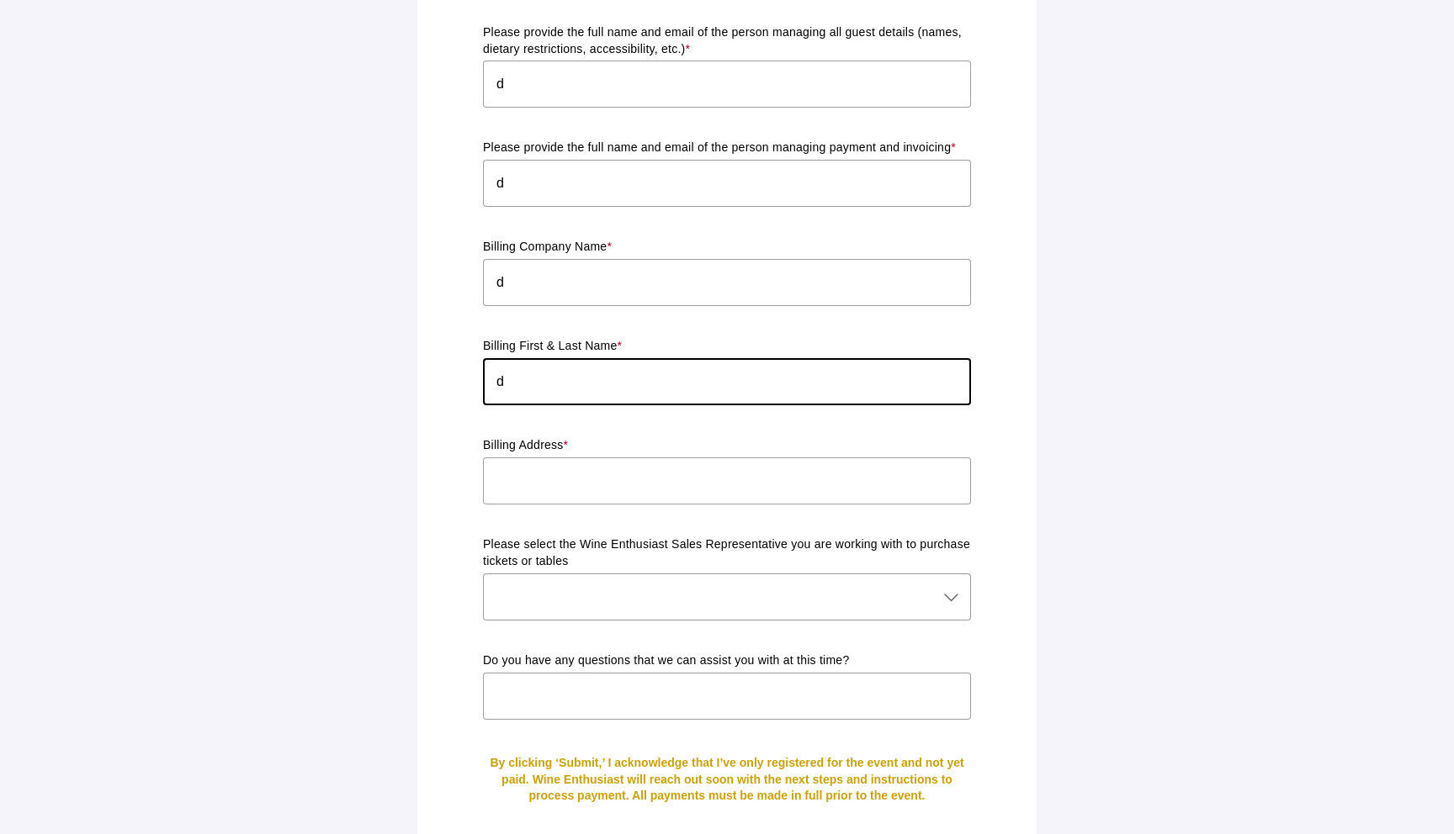
type input "d"
click at [590, 459] on input "text" at bounding box center [727, 481] width 488 height 47
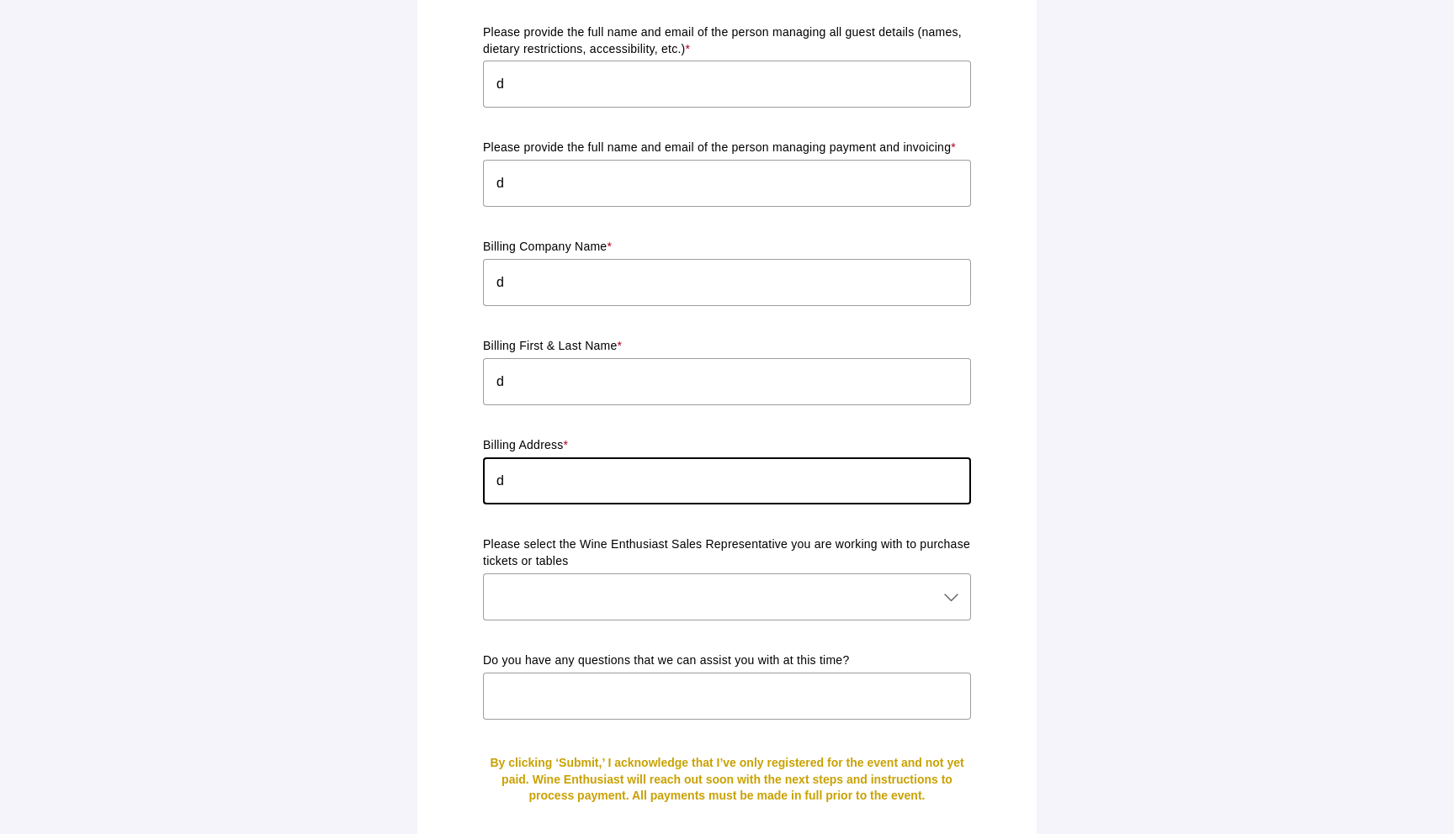
type input "d"
